Goal: Transaction & Acquisition: Purchase product/service

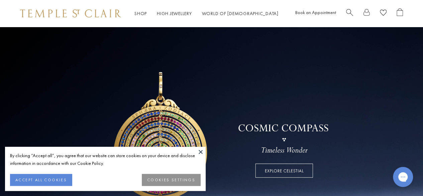
click at [204, 148] on button at bounding box center [201, 152] width 10 height 10
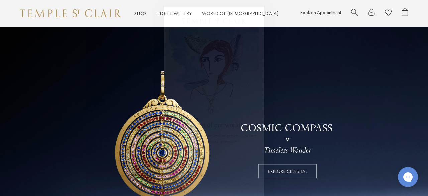
click at [253, 14] on circle "Close dialog" at bounding box center [257, 14] width 8 height 8
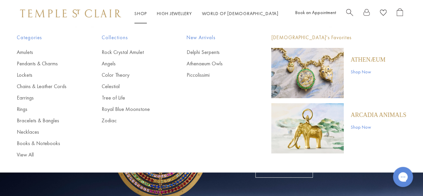
click at [143, 10] on li "Shop Shop Categories Amulets Pendants & Charms Lockets Chains & Leather Cords E…" at bounding box center [140, 13] width 12 height 8
click at [24, 52] on link "Amulets" at bounding box center [46, 52] width 58 height 7
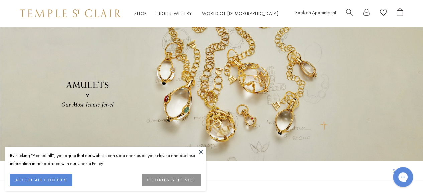
click at [204, 151] on button at bounding box center [201, 152] width 10 height 10
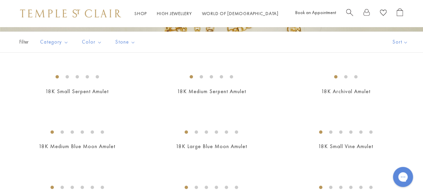
scroll to position [124, 0]
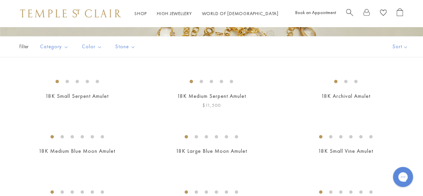
click at [0, 0] on img at bounding box center [0, 0] width 0 height 0
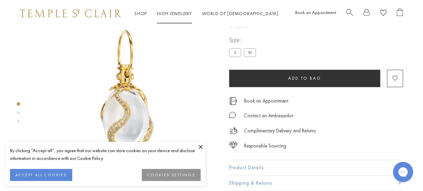
click at [176, 11] on link "High Jewellery High Jewellery" at bounding box center [174, 13] width 35 height 6
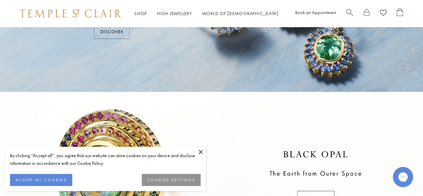
scroll to position [98, 0]
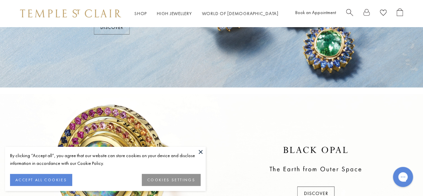
click at [200, 152] on button at bounding box center [201, 152] width 10 height 10
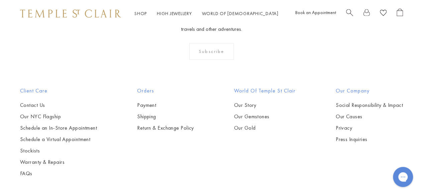
scroll to position [601, 0]
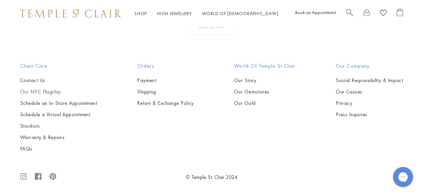
click at [40, 92] on link "Our NYC Flagship" at bounding box center [58, 91] width 77 height 7
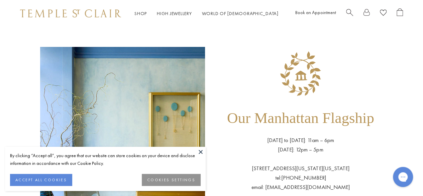
click at [200, 152] on button at bounding box center [201, 152] width 10 height 10
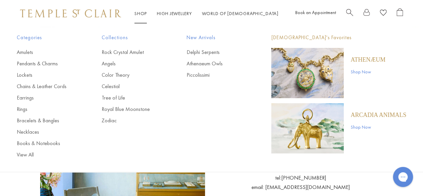
click at [141, 14] on link "Shop Shop" at bounding box center [140, 13] width 12 height 6
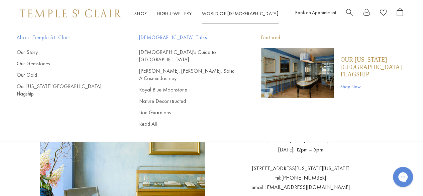
click at [227, 14] on link "World of Temple World of Temple" at bounding box center [240, 13] width 77 height 6
click at [173, 52] on link "[DEMOGRAPHIC_DATA]'s Guide to [GEOGRAPHIC_DATA]" at bounding box center [187, 56] width 96 height 15
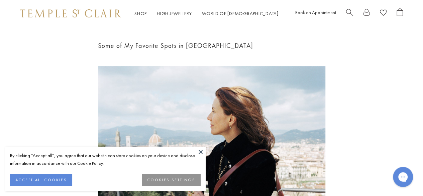
click at [199, 152] on button at bounding box center [201, 152] width 10 height 10
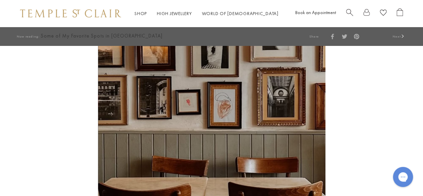
scroll to position [1297, 0]
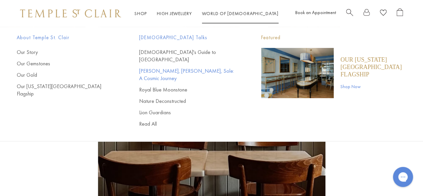
click at [169, 67] on link "[PERSON_NAME], [PERSON_NAME], Sole: A Cosmic Journey" at bounding box center [187, 74] width 96 height 15
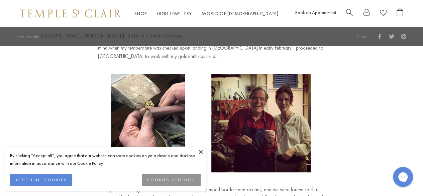
scroll to position [241, 0]
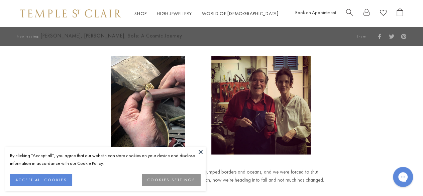
click at [200, 154] on button at bounding box center [201, 152] width 10 height 10
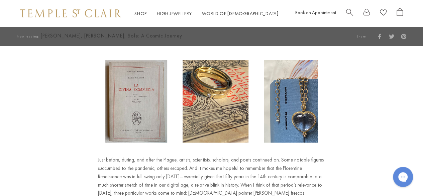
scroll to position [784, 0]
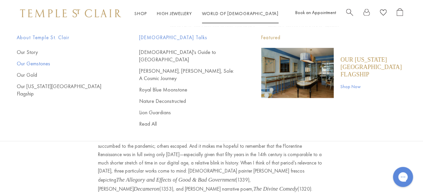
click at [40, 64] on link "Our Gemstones" at bounding box center [65, 63] width 96 height 7
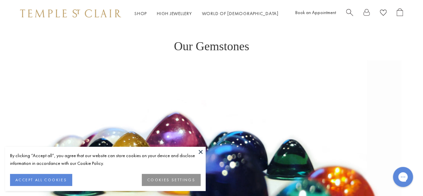
click at [201, 151] on button at bounding box center [201, 152] width 10 height 10
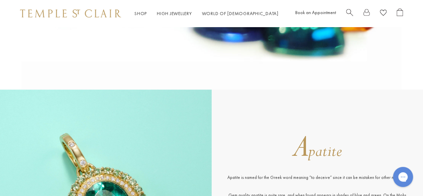
scroll to position [241, 0]
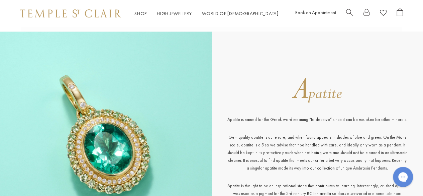
click at [410, 184] on div "Chat with us" at bounding box center [403, 176] width 27 height 25
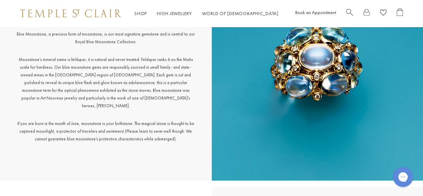
scroll to position [1007, 0]
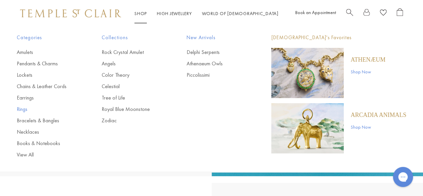
click at [20, 112] on link "Rings" at bounding box center [46, 108] width 58 height 7
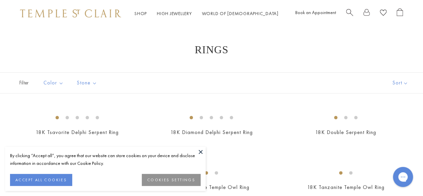
click at [203, 150] on button at bounding box center [201, 152] width 10 height 10
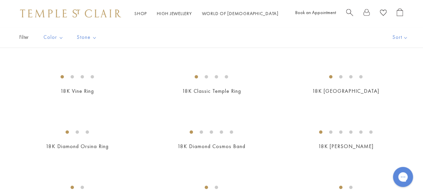
scroll to position [174, 0]
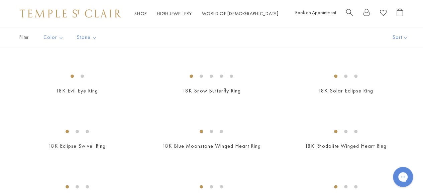
scroll to position [432, 0]
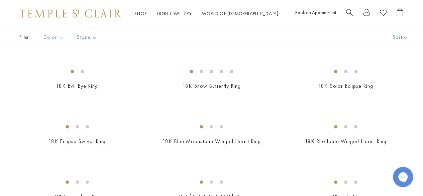
click at [0, 0] on img at bounding box center [0, 0] width 0 height 0
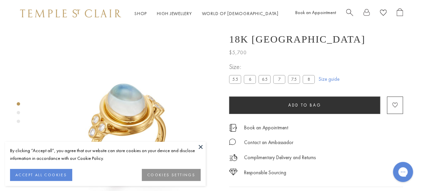
scroll to position [27, 0]
